Goal: Task Accomplishment & Management: Use online tool/utility

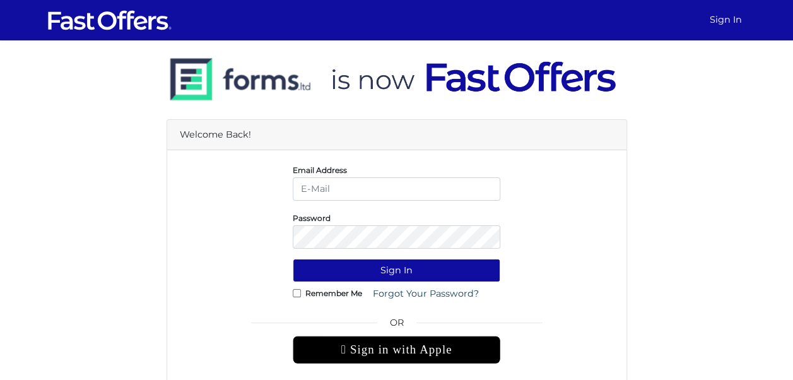
click at [322, 187] on input "email" at bounding box center [397, 188] width 208 height 23
type input "[EMAIL_ADDRESS][DOMAIN_NAME]"
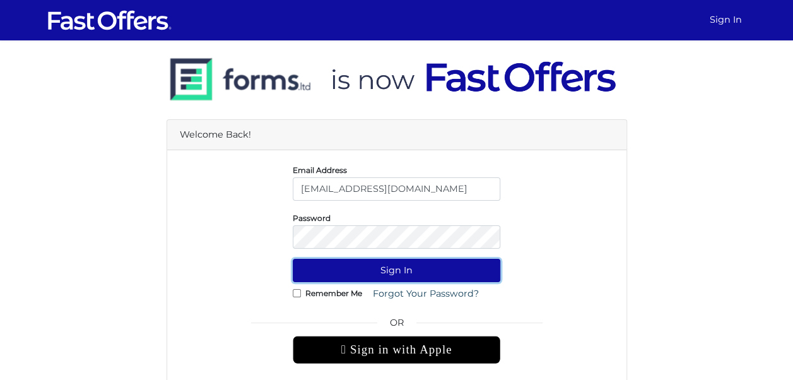
click at [371, 271] on button "Sign In" at bounding box center [397, 270] width 208 height 23
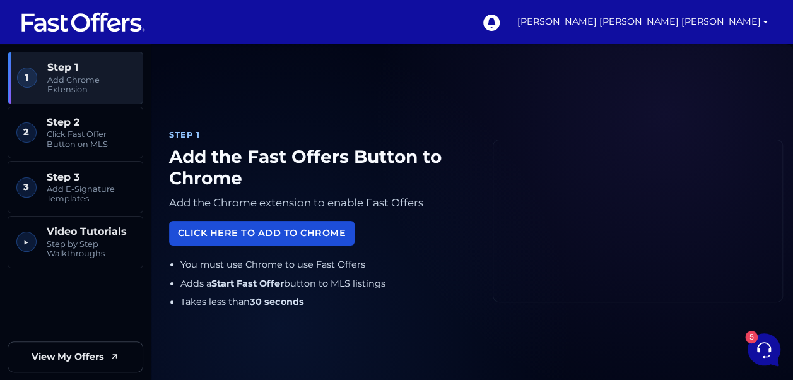
click at [311, 234] on link "Click Here to Add to Chrome" at bounding box center [261, 233] width 185 height 25
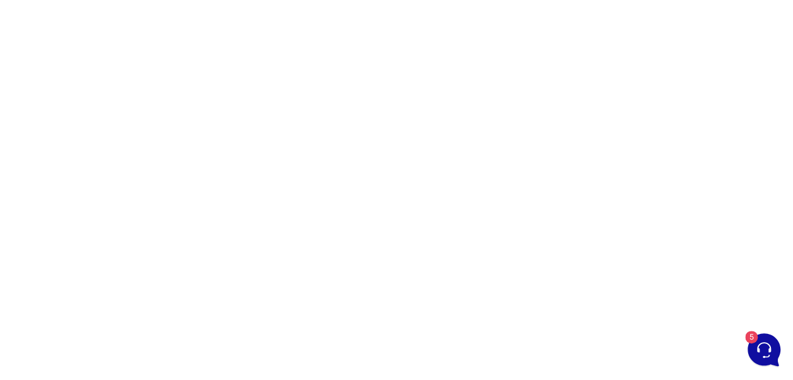
scroll to position [216, 0]
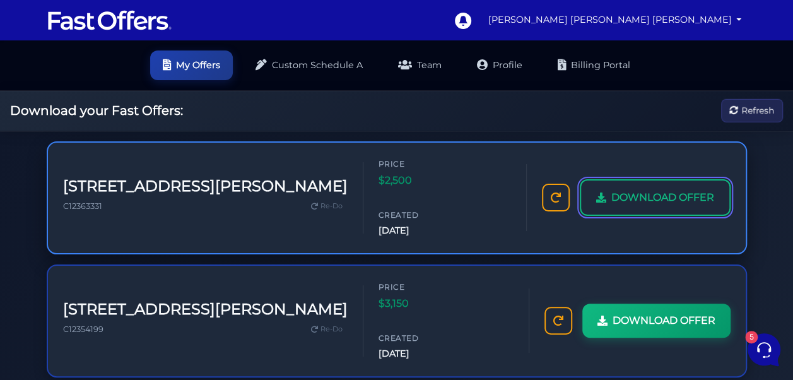
click at [664, 179] on link "DOWNLOAD OFFER" at bounding box center [655, 197] width 151 height 37
